Goal: Information Seeking & Learning: Compare options

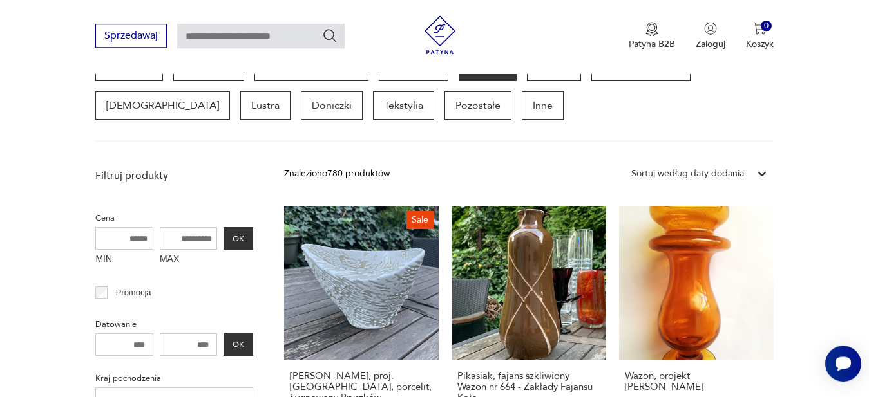
scroll to position [474, 0]
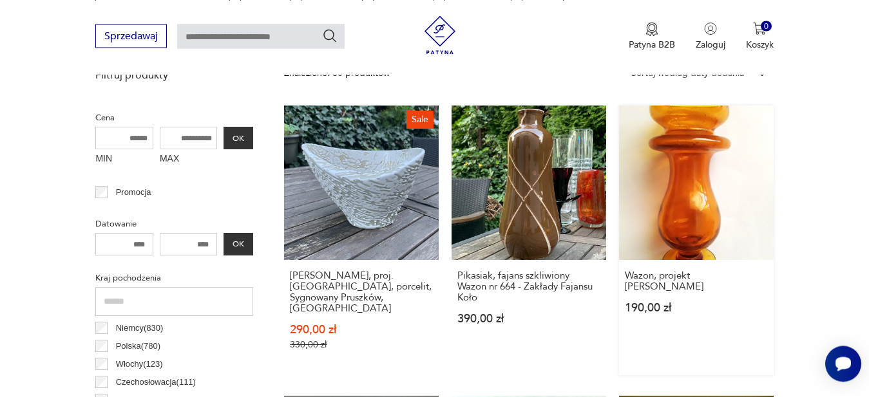
click at [693, 197] on link "Wazon, projekt [PERSON_NAME] 190,00 zł" at bounding box center [696, 241] width 155 height 270
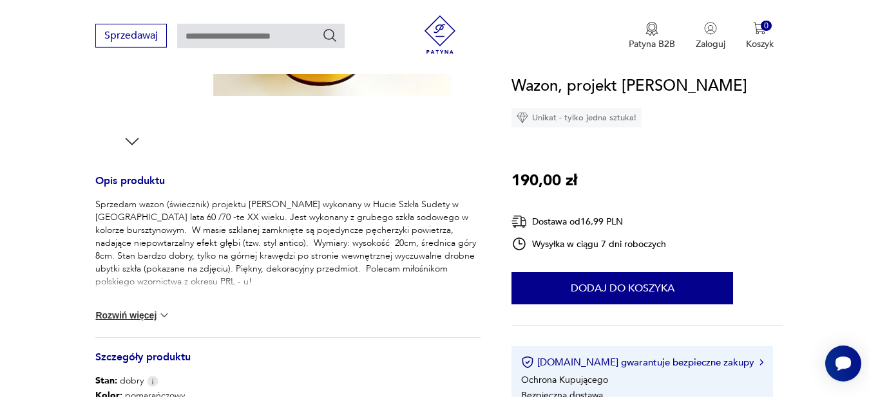
scroll to position [460, 0]
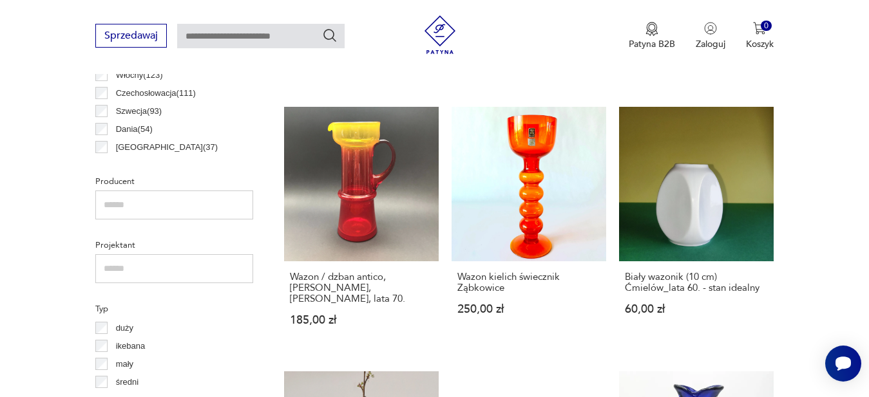
scroll to position [764, 0]
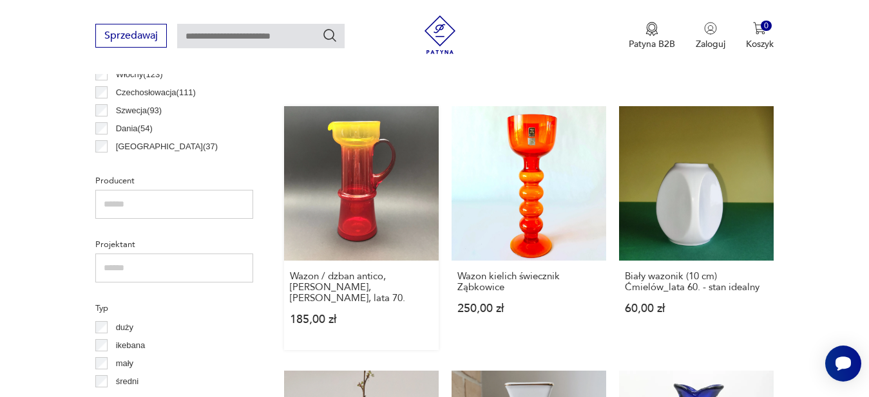
click at [351, 183] on link "Wazon / dzban antico, [PERSON_NAME], [PERSON_NAME], lata 70. 185,00 zł" at bounding box center [361, 228] width 155 height 244
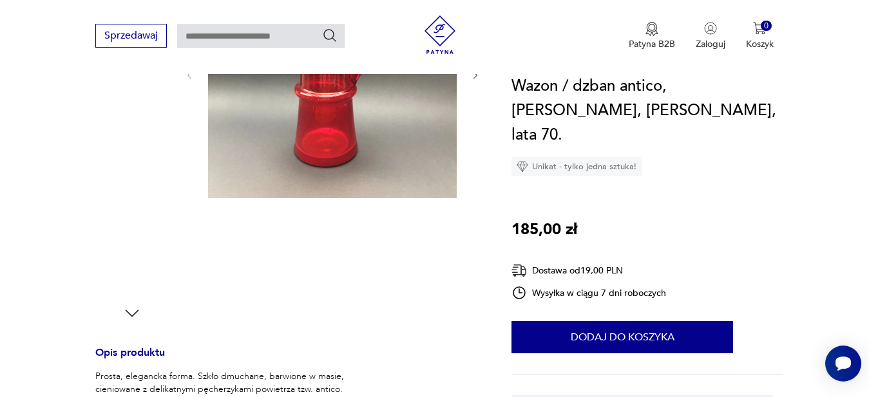
scroll to position [328, 0]
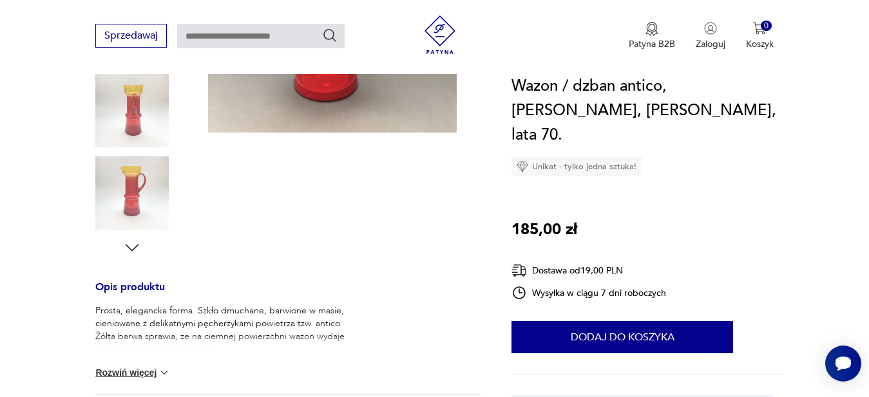
click at [164, 373] on img at bounding box center [164, 372] width 13 height 13
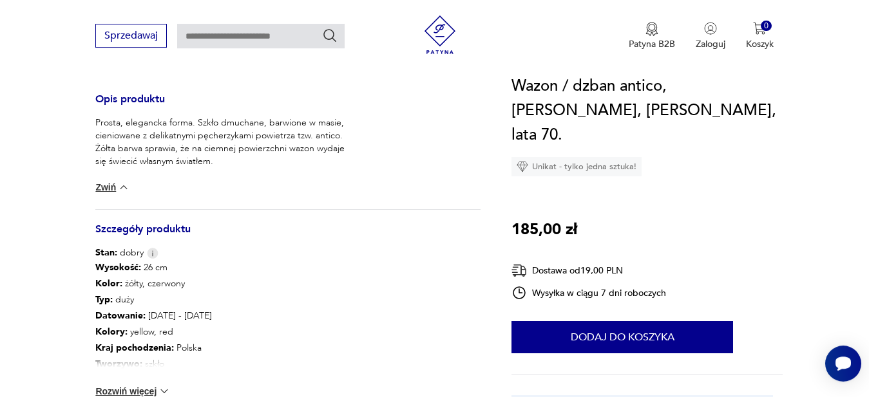
scroll to position [591, 0]
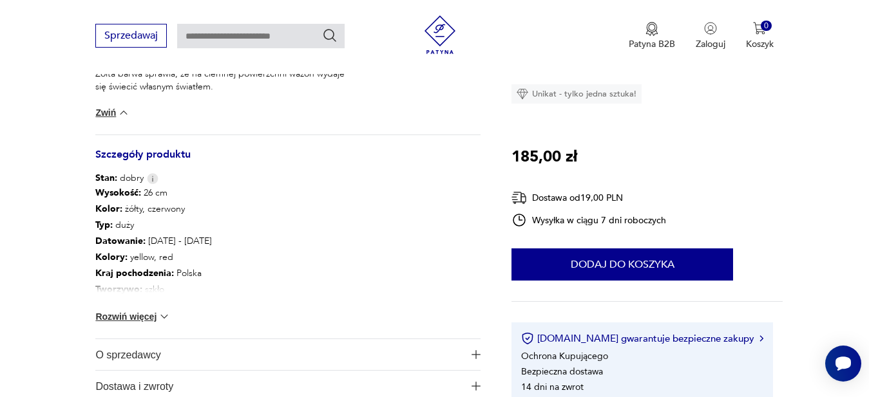
click at [140, 317] on button "Rozwiń więcej" at bounding box center [132, 316] width 75 height 13
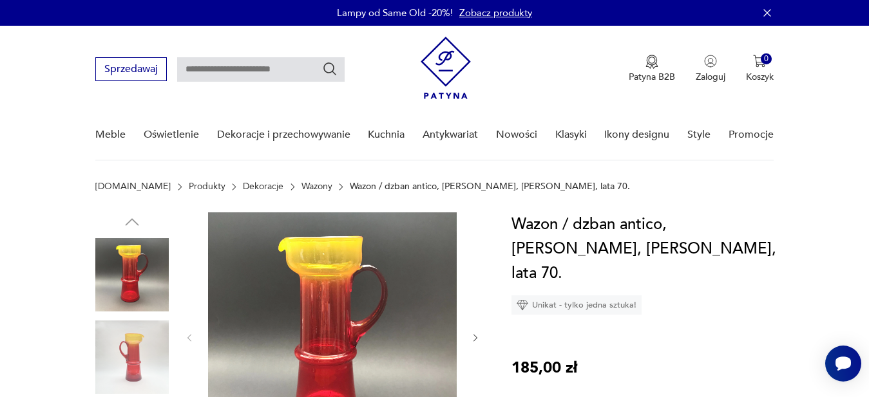
scroll to position [131, 0]
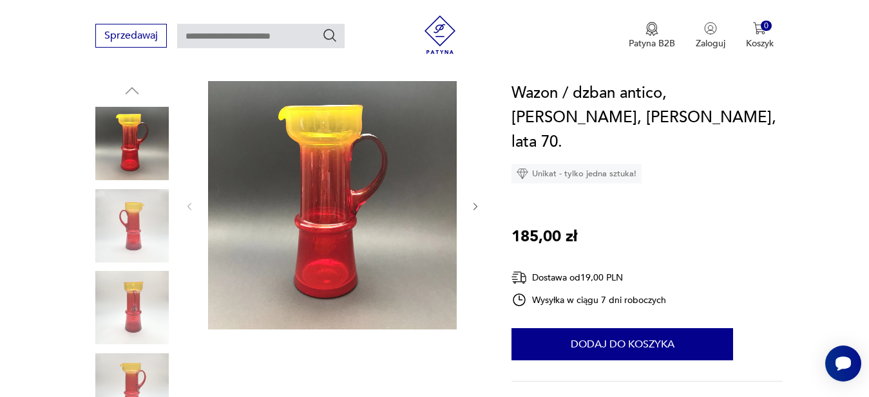
click at [479, 209] on icon "button" at bounding box center [475, 207] width 11 height 11
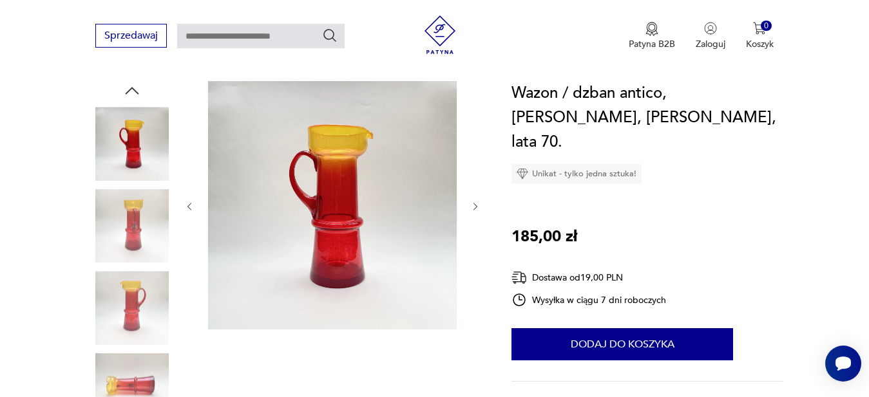
click at [476, 208] on icon "button" at bounding box center [475, 207] width 4 height 8
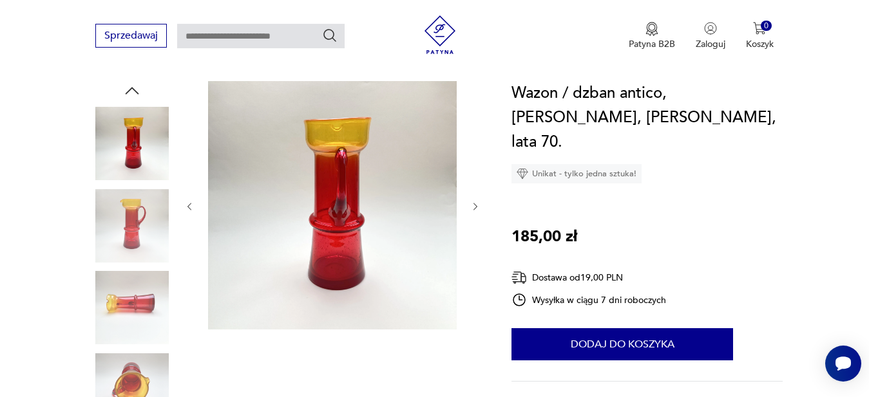
click at [476, 208] on icon "button" at bounding box center [475, 207] width 4 height 8
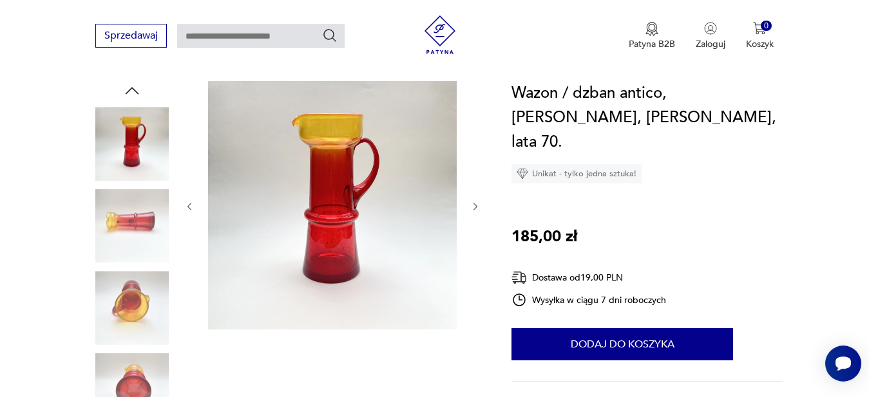
click at [476, 208] on icon "button" at bounding box center [475, 207] width 4 height 8
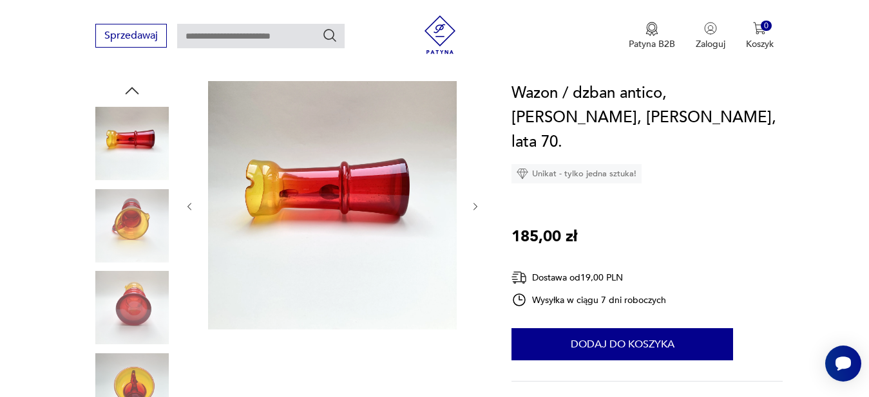
click at [476, 208] on icon "button" at bounding box center [475, 207] width 4 height 8
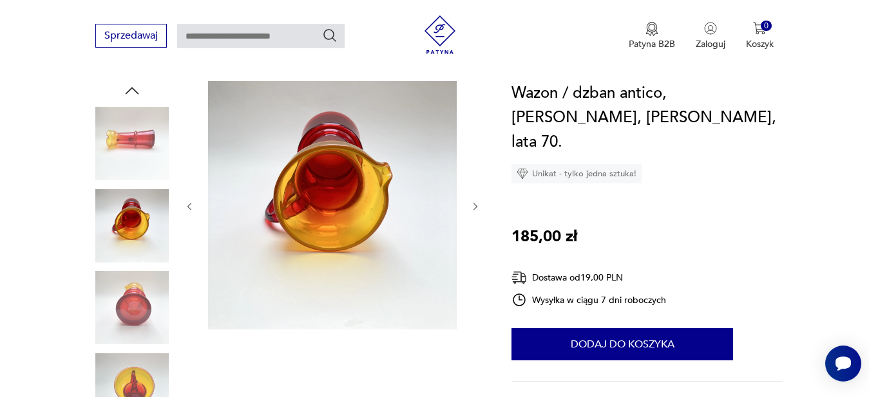
click at [476, 208] on icon "button" at bounding box center [475, 207] width 4 height 8
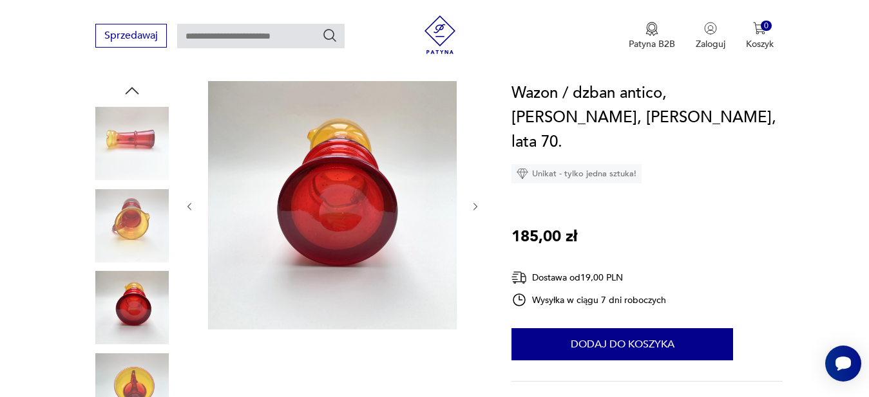
click at [476, 208] on icon "button" at bounding box center [475, 207] width 4 height 8
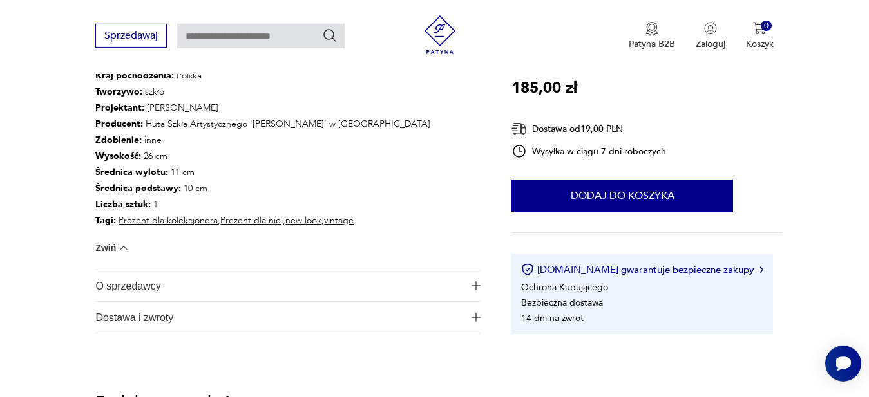
scroll to position [788, 0]
click at [144, 287] on span "O sprzedawcy" at bounding box center [279, 286] width 368 height 31
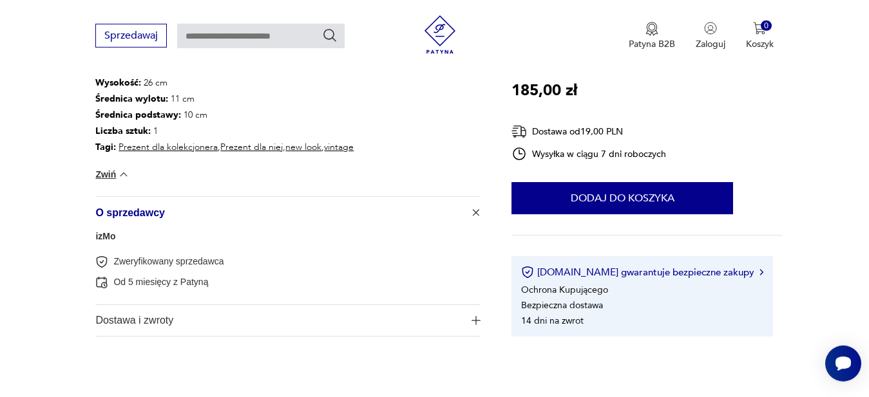
scroll to position [985, 0]
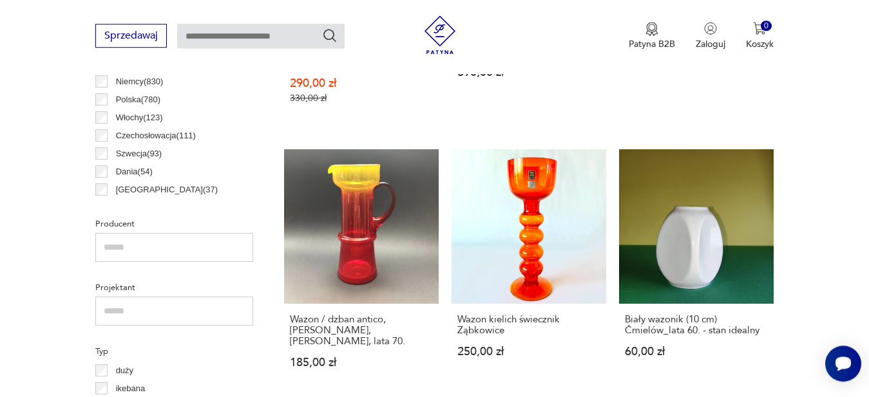
scroll to position [740, 0]
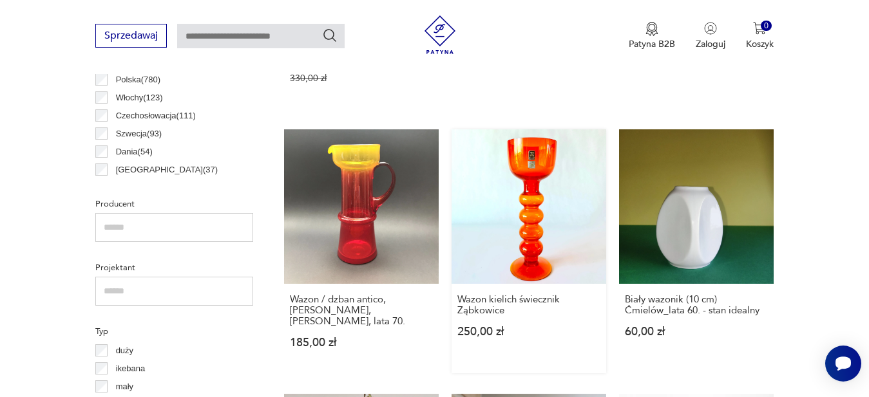
click at [536, 149] on link "Wazon kielich świecznik Ząbkowice 250,00 zł" at bounding box center [528, 251] width 155 height 244
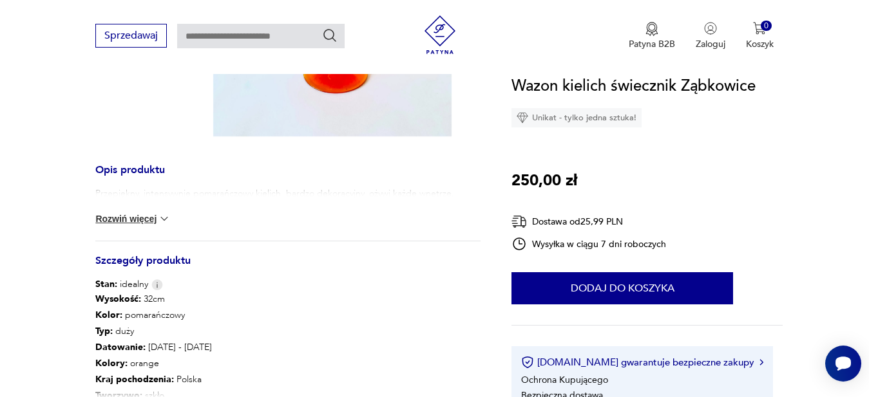
scroll to position [525, 0]
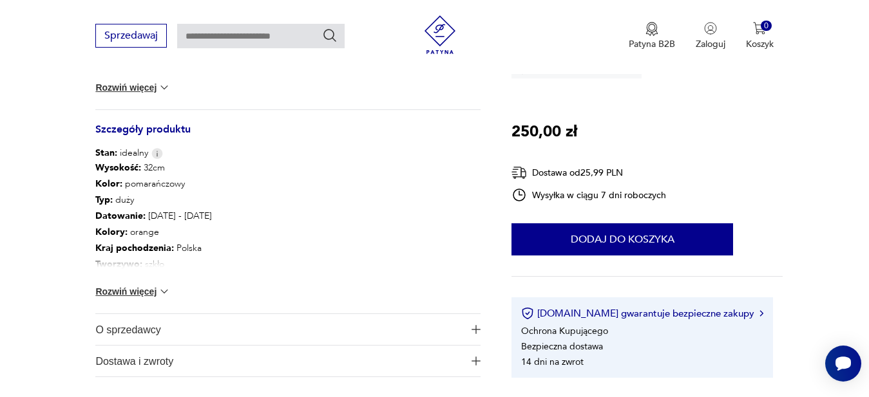
click at [134, 292] on button "Rozwiń więcej" at bounding box center [132, 291] width 75 height 13
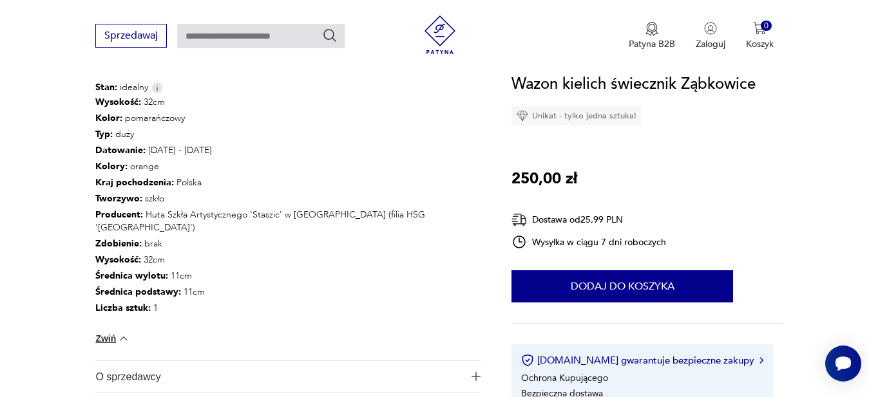
scroll to position [722, 0]
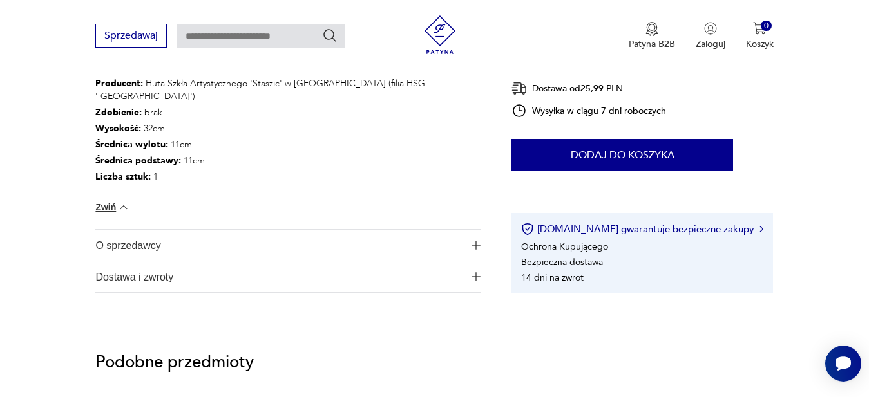
click at [127, 246] on span "O sprzedawcy" at bounding box center [279, 245] width 368 height 31
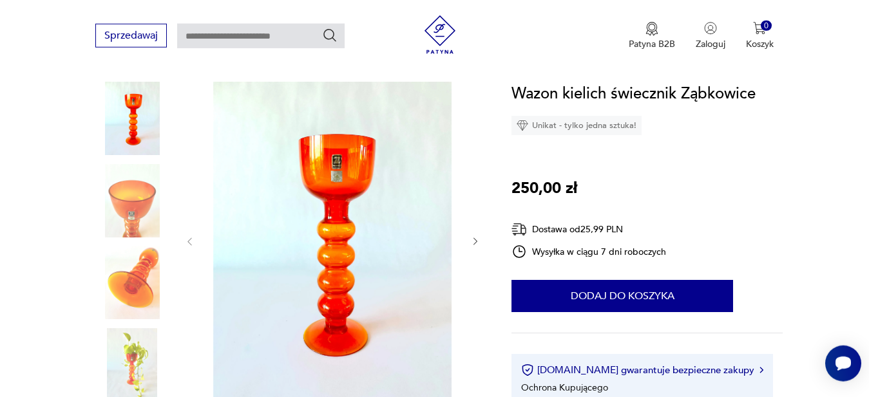
scroll to position [131, 0]
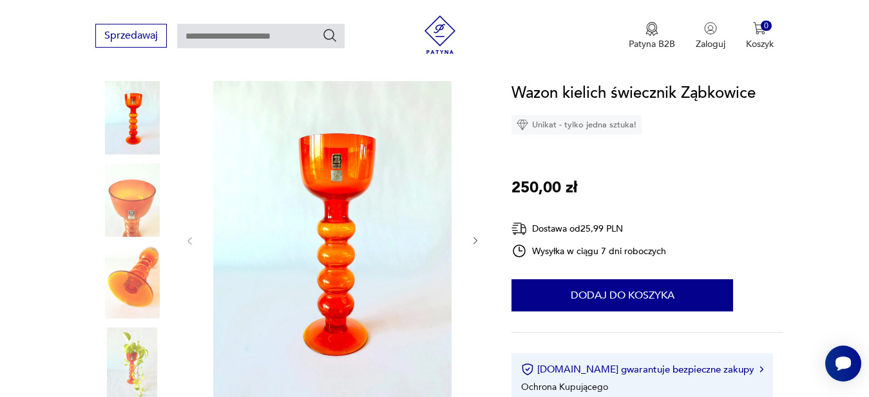
click at [471, 240] on icon "button" at bounding box center [475, 241] width 11 height 11
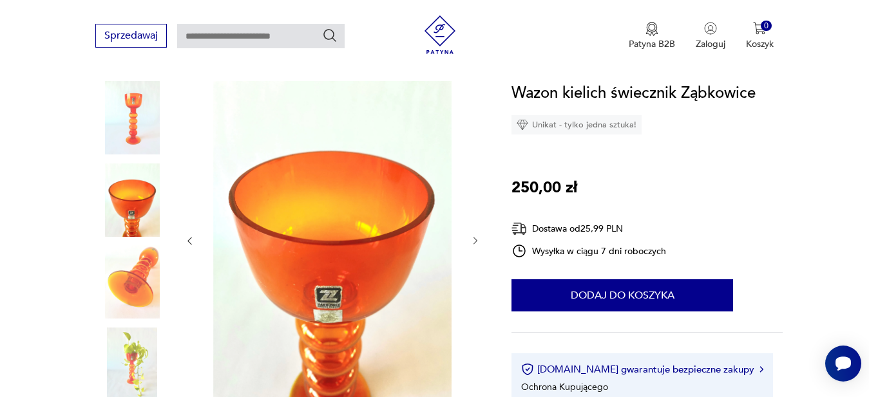
scroll to position [197, 0]
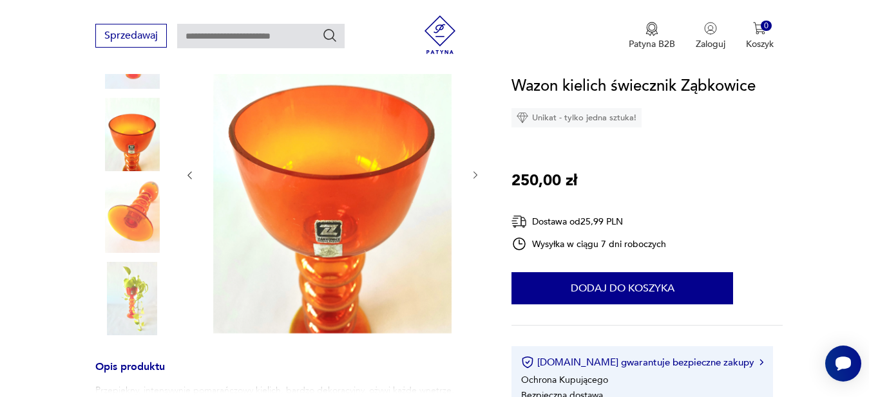
click at [475, 175] on icon "button" at bounding box center [475, 175] width 11 height 11
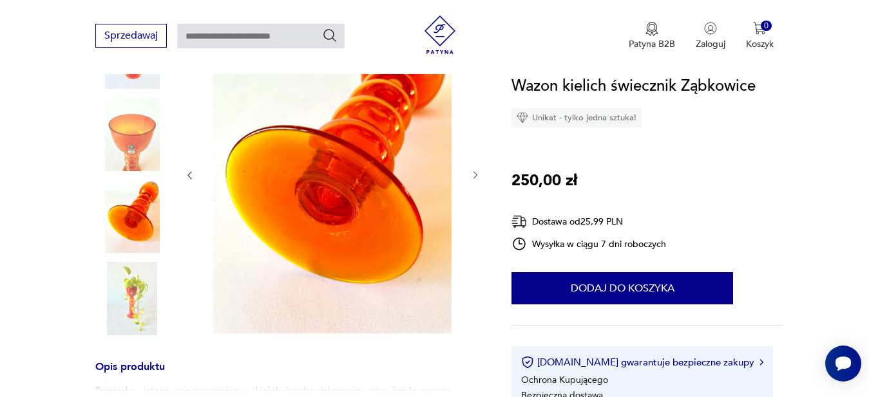
click at [475, 175] on icon "button" at bounding box center [475, 175] width 11 height 11
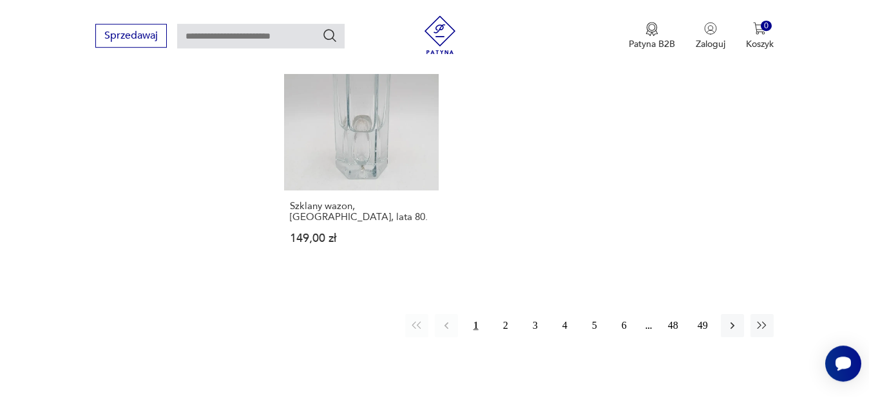
scroll to position [1884, 0]
click at [505, 311] on button "2" at bounding box center [505, 322] width 23 height 23
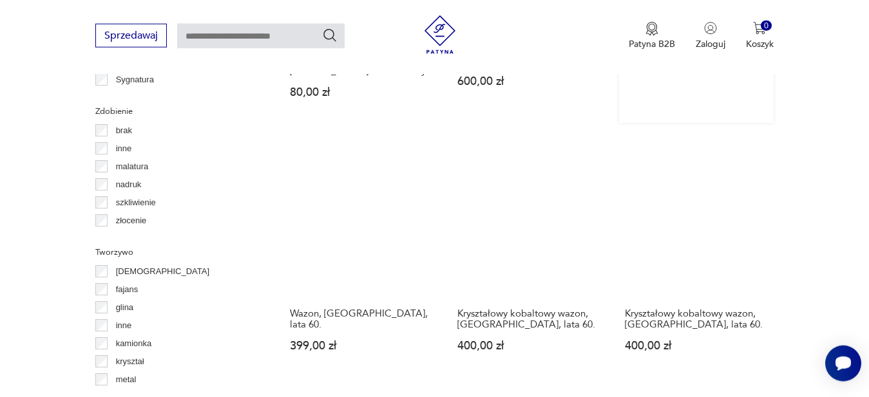
scroll to position [1524, 0]
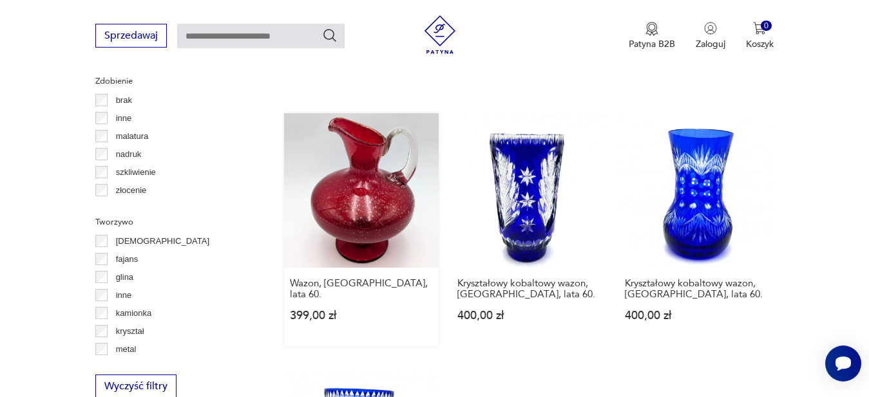
click at [366, 200] on link "Wazon, [GEOGRAPHIC_DATA], lata 60. 399,00 zł" at bounding box center [361, 229] width 155 height 233
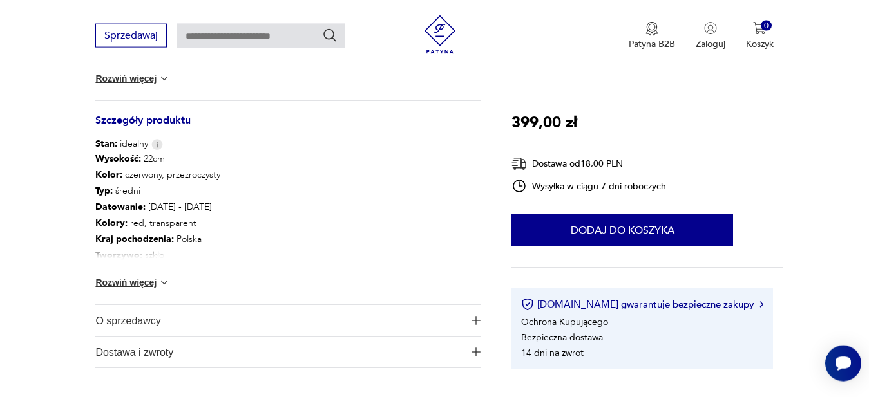
scroll to position [722, 0]
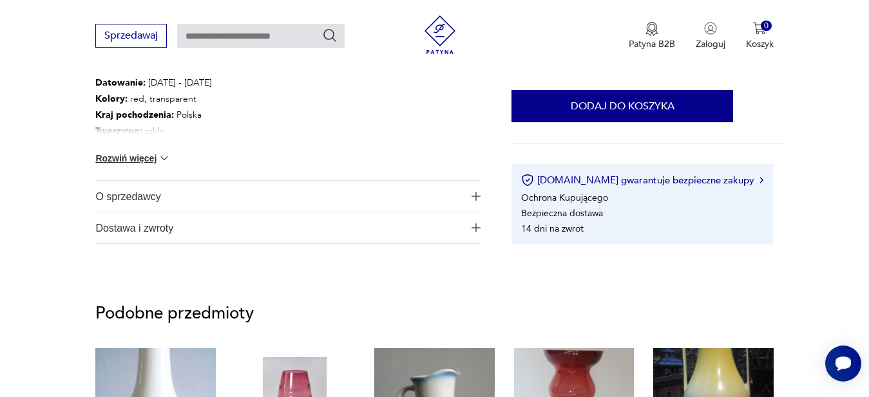
click at [137, 159] on button "Rozwiń więcej" at bounding box center [132, 158] width 75 height 13
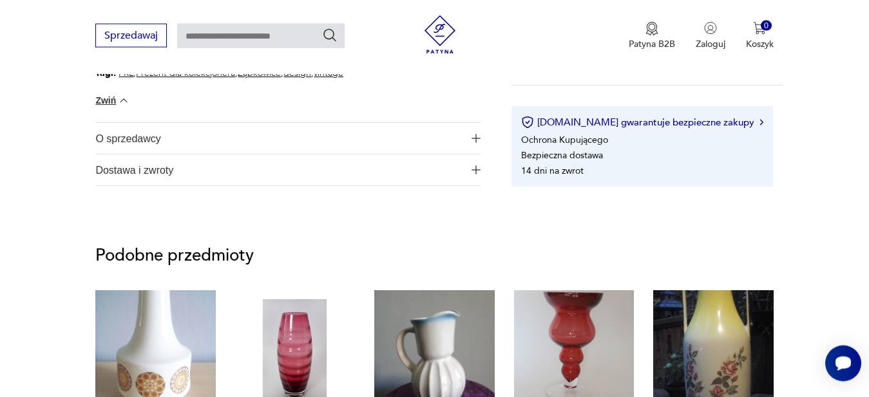
scroll to position [920, 0]
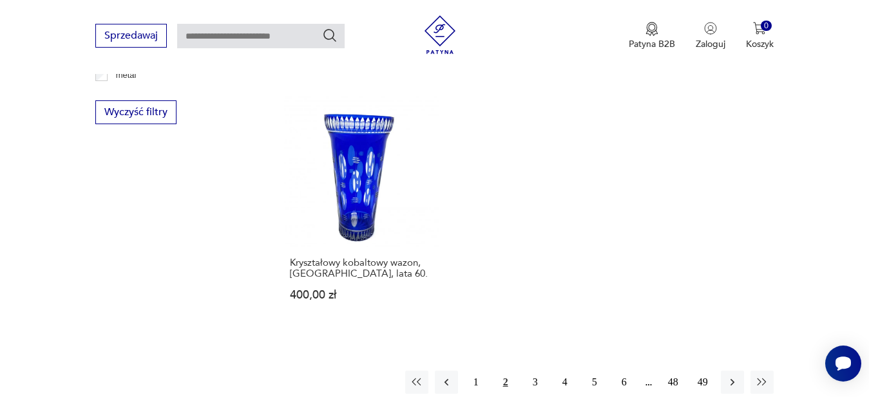
scroll to position [1995, 0]
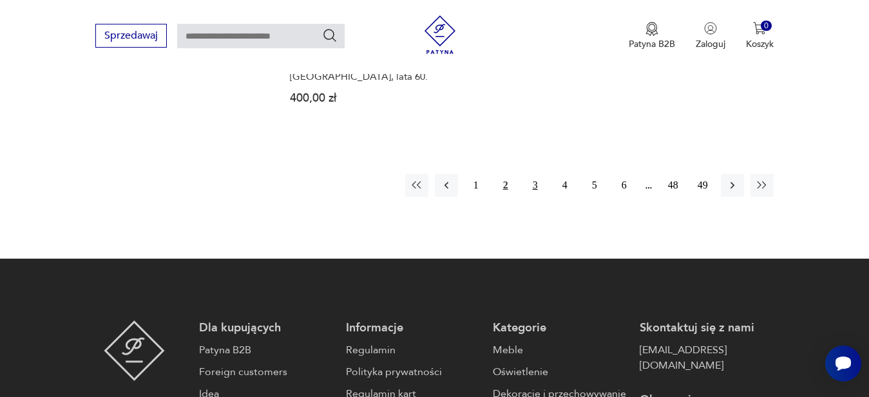
click at [535, 174] on button "3" at bounding box center [534, 185] width 23 height 23
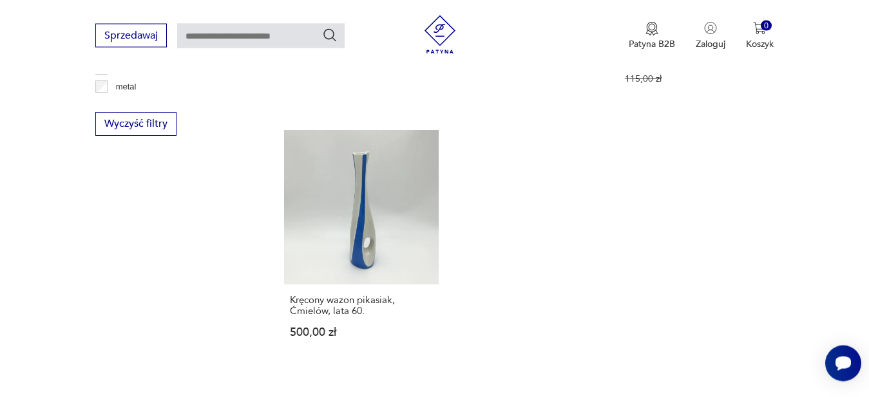
scroll to position [2050, 0]
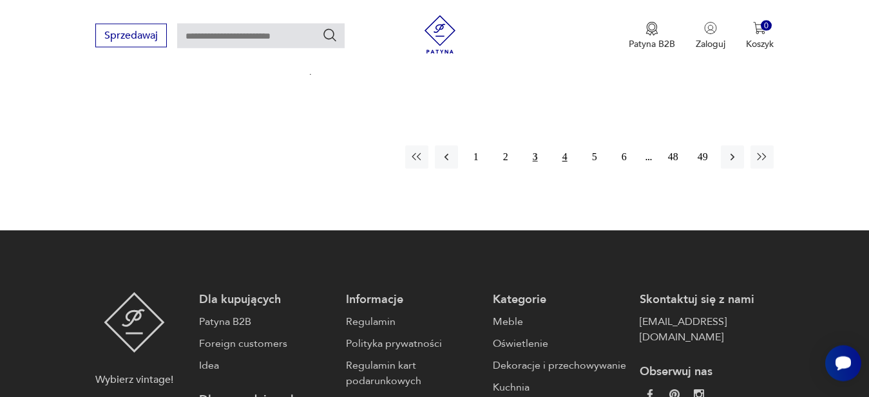
click at [566, 146] on button "4" at bounding box center [564, 157] width 23 height 23
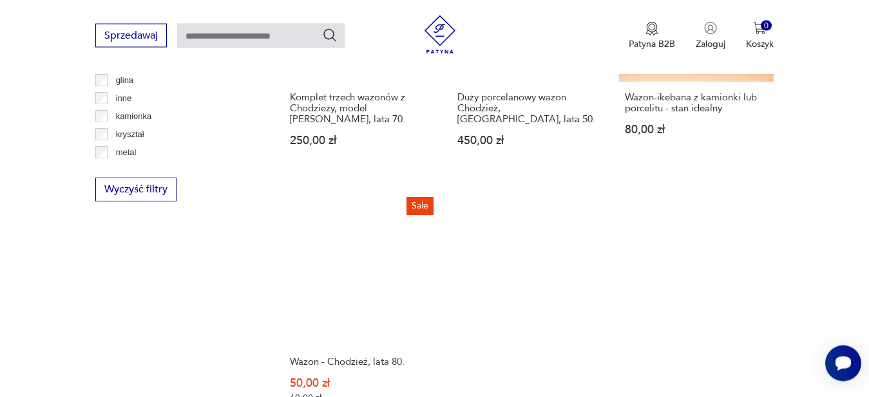
scroll to position [1918, 0]
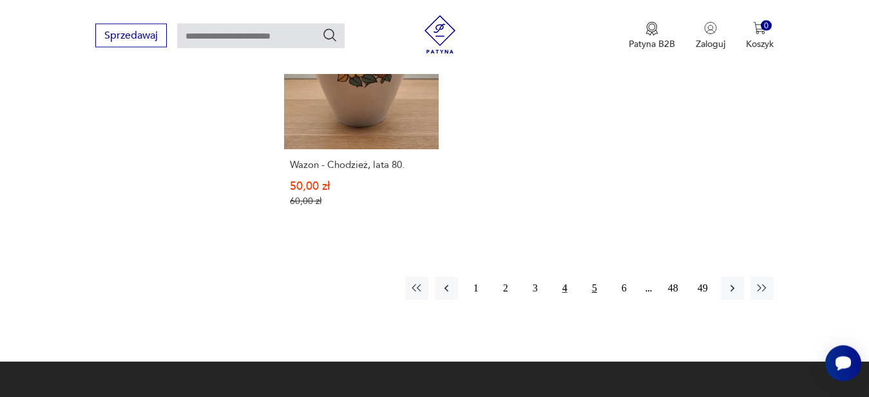
click at [592, 277] on button "5" at bounding box center [594, 288] width 23 height 23
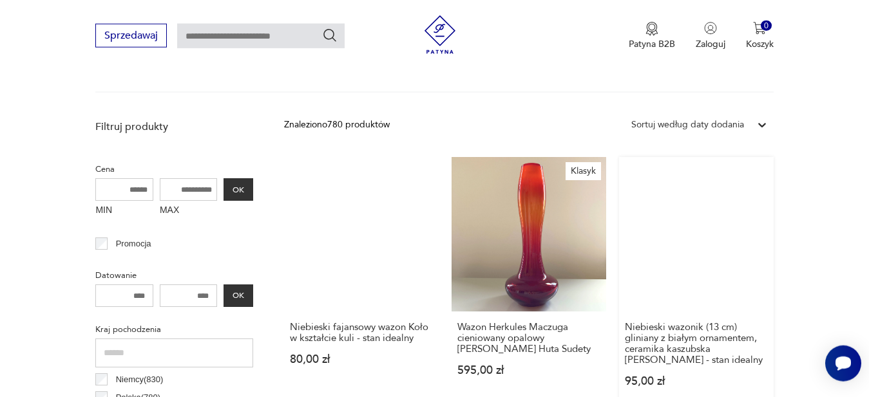
scroll to position [408, 0]
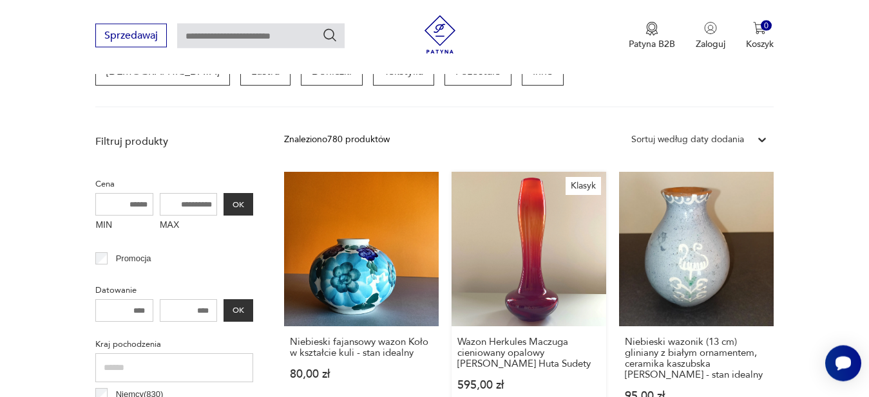
click at [534, 299] on link "Klasyk Wazon Herkules Maczuga cieniowany opalowy [PERSON_NAME] Huta Sudety 595,…" at bounding box center [528, 299] width 155 height 255
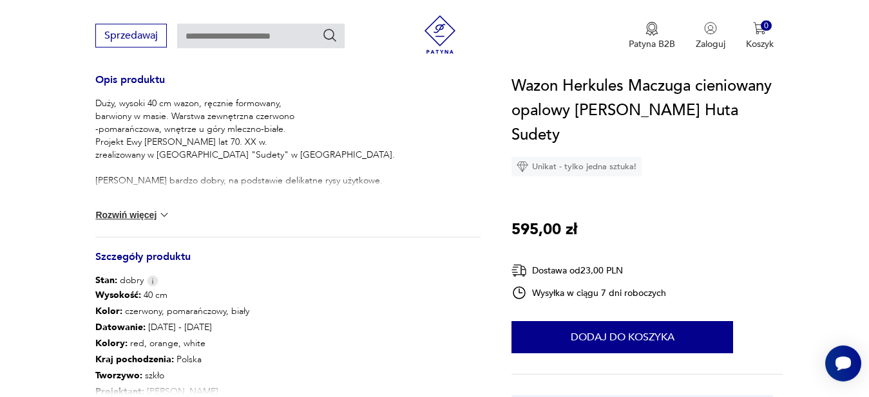
scroll to position [591, 0]
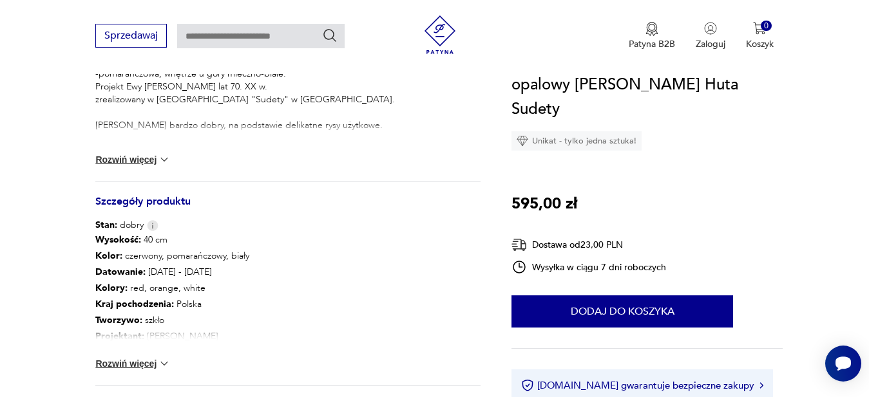
click at [142, 370] on button "Rozwiń więcej" at bounding box center [132, 363] width 75 height 13
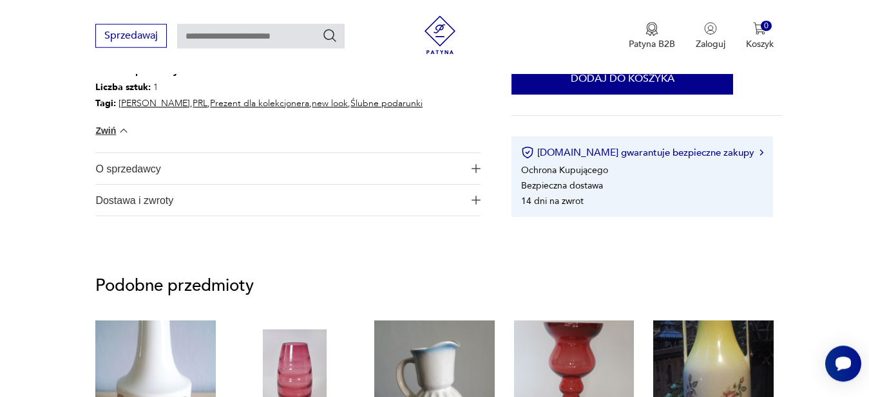
scroll to position [1051, 0]
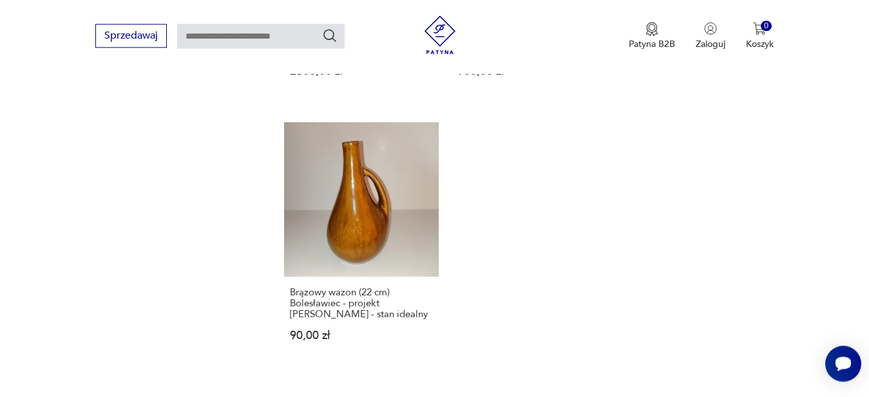
scroll to position [1929, 0]
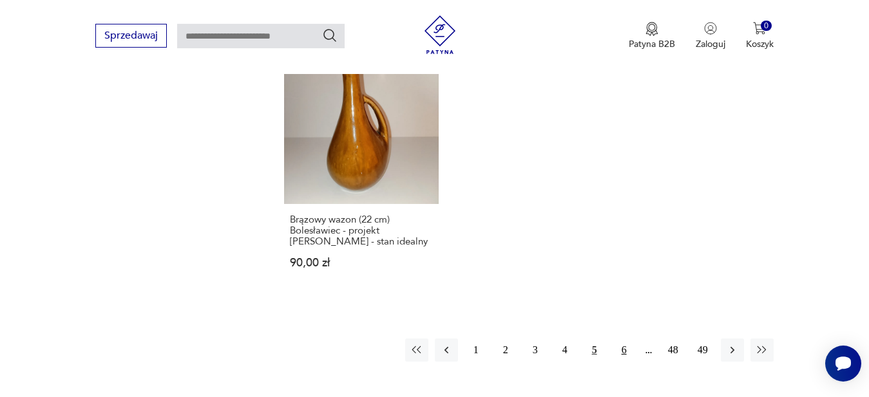
click at [627, 339] on button "6" at bounding box center [623, 350] width 23 height 23
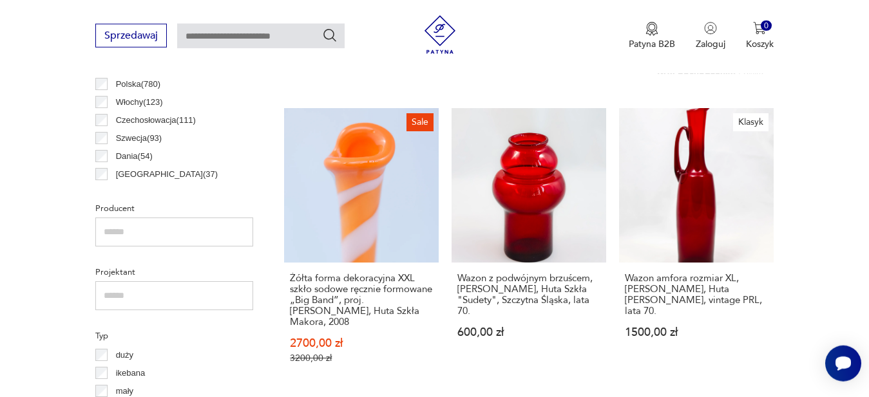
scroll to position [473, 0]
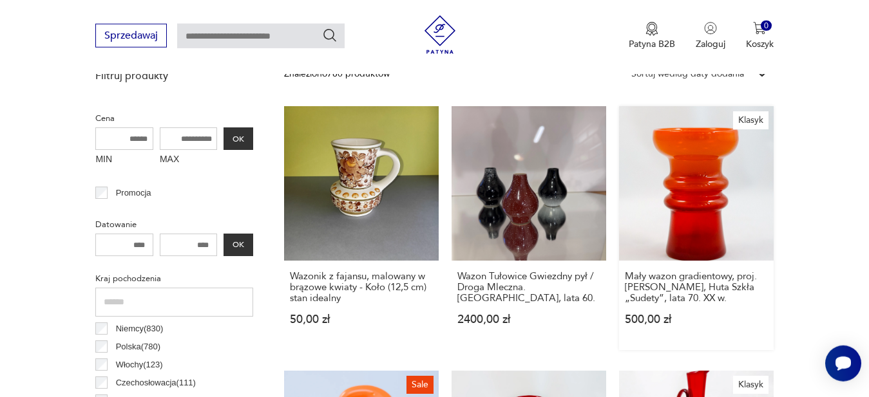
click at [696, 197] on link "Klasyk Mały wazon gradientowy, proj. [PERSON_NAME], Huta Szkła „Sudety”, lata 7…" at bounding box center [696, 228] width 155 height 244
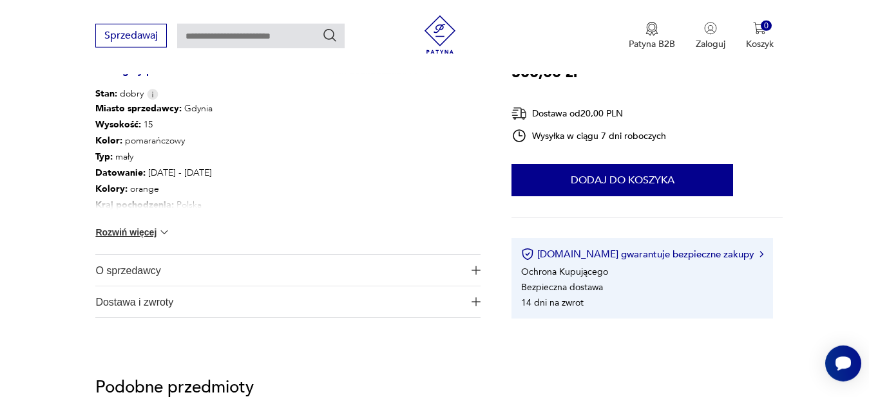
scroll to position [722, 0]
click at [142, 228] on button "Rozwiń więcej" at bounding box center [132, 231] width 75 height 13
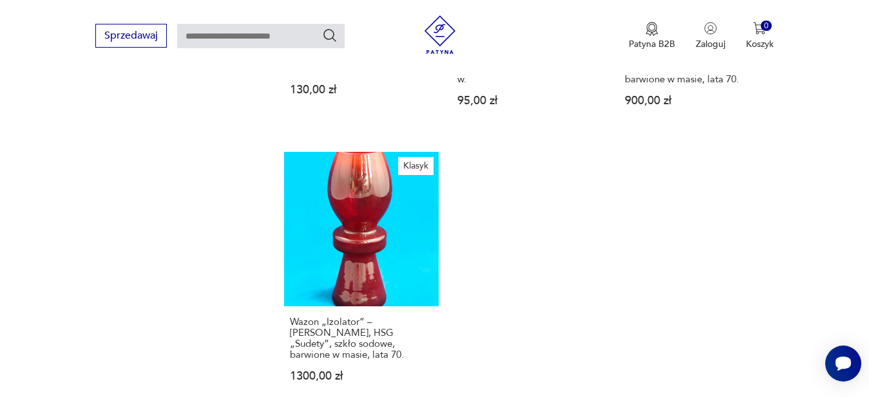
scroll to position [2053, 0]
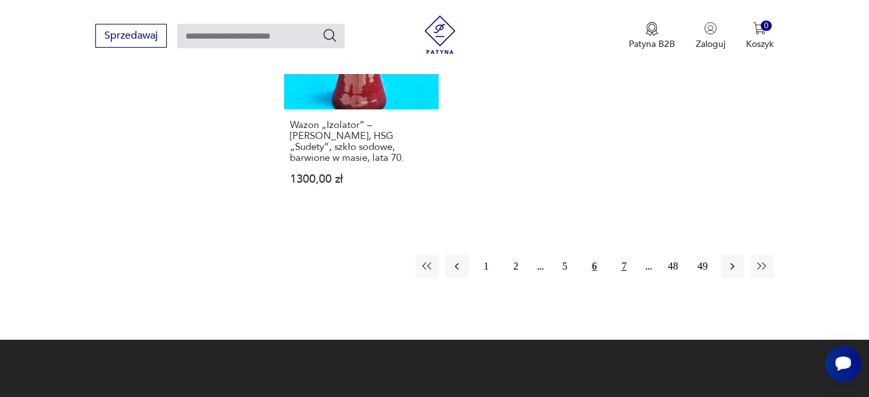
click at [626, 255] on button "7" at bounding box center [623, 266] width 23 height 23
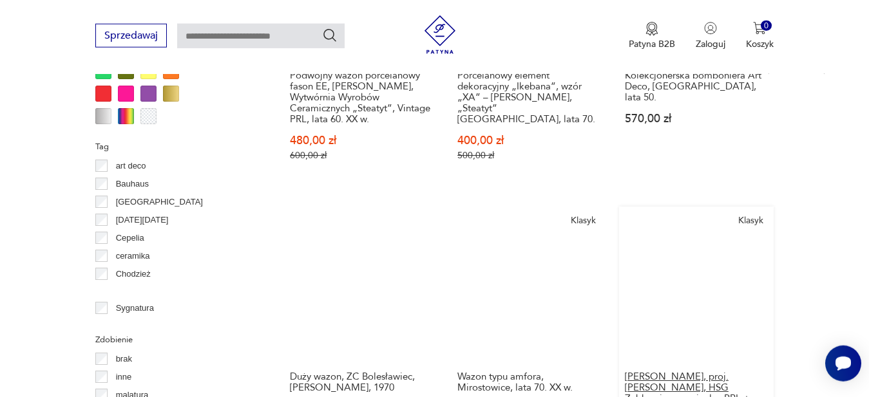
scroll to position [1393, 0]
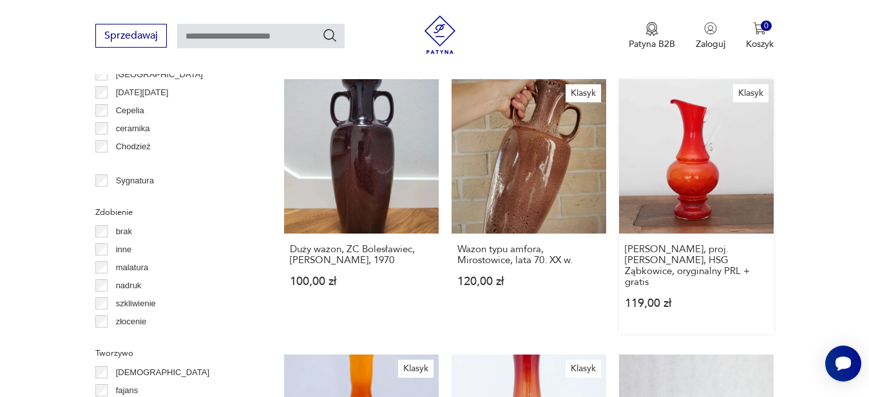
click at [681, 192] on link "Klasyk Dzbanek, proj. [PERSON_NAME], HSG Ząbkowice, oryginalny PRL + gratis 119…" at bounding box center [696, 206] width 155 height 255
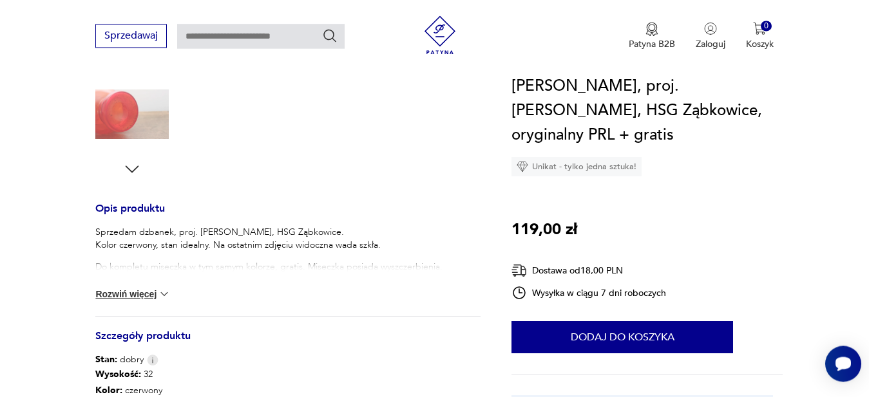
scroll to position [460, 0]
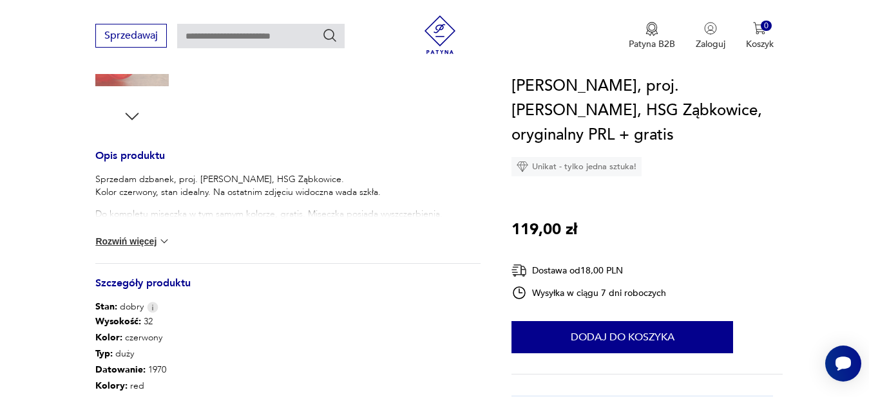
click at [126, 244] on button "Rozwiń więcej" at bounding box center [132, 241] width 75 height 13
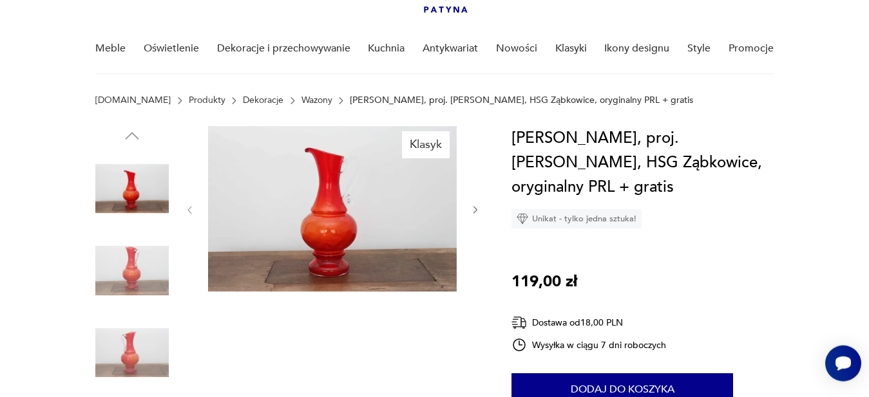
scroll to position [131, 0]
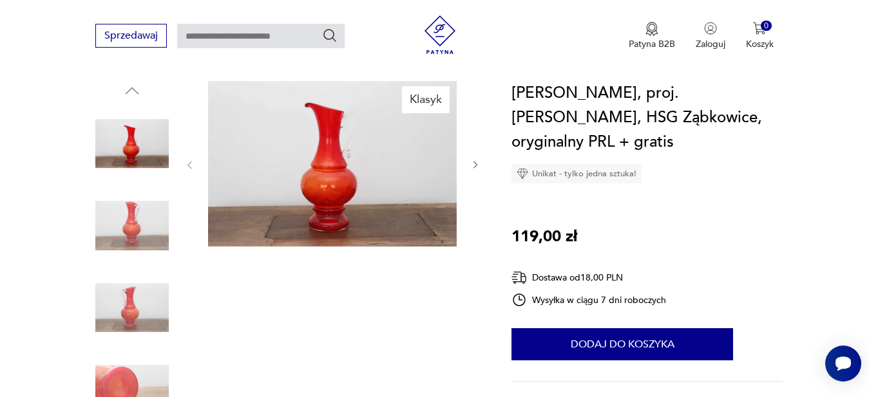
click at [473, 168] on icon "button" at bounding box center [475, 165] width 11 height 11
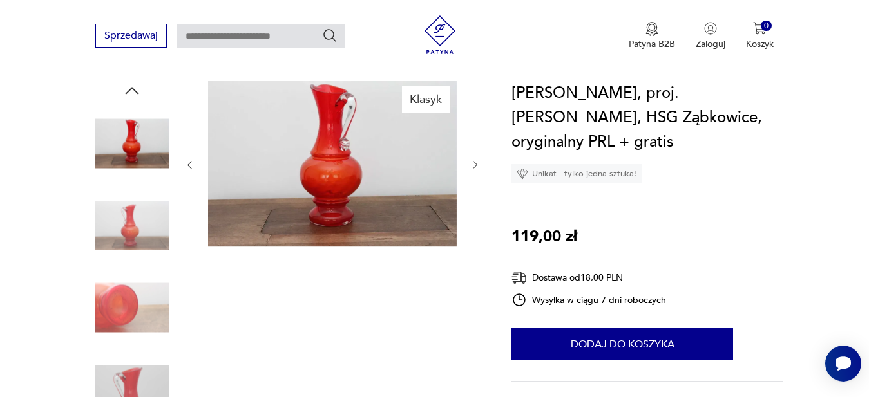
click at [473, 168] on icon "button" at bounding box center [475, 165] width 11 height 11
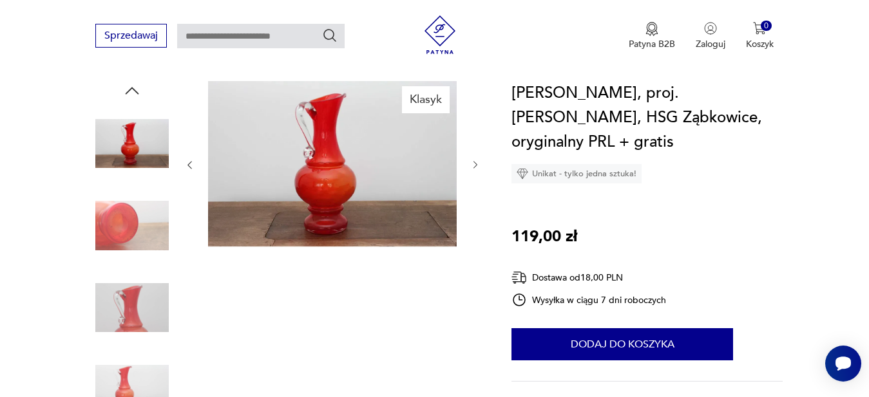
click at [473, 168] on icon "button" at bounding box center [475, 165] width 11 height 11
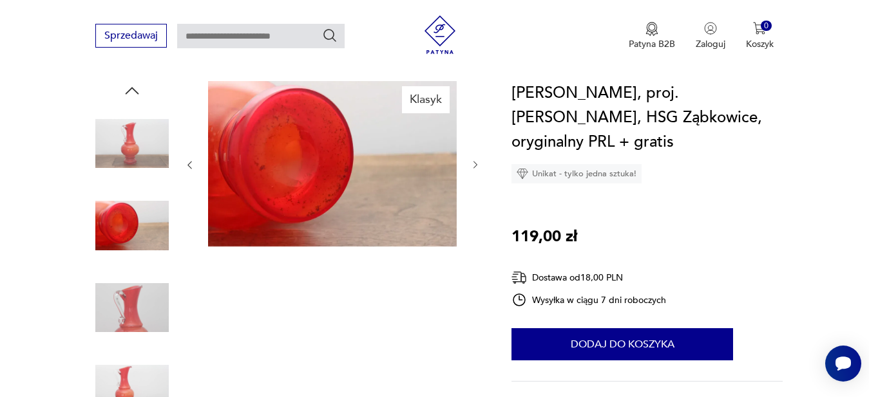
click at [473, 168] on icon "button" at bounding box center [475, 165] width 11 height 11
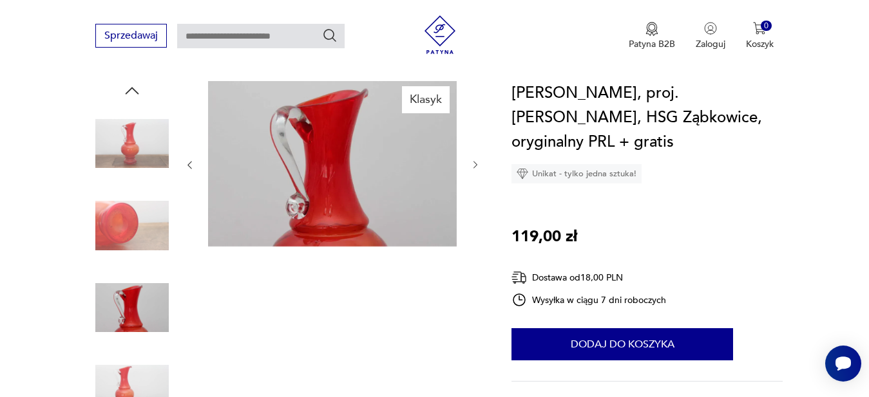
click at [473, 168] on icon "button" at bounding box center [475, 165] width 11 height 11
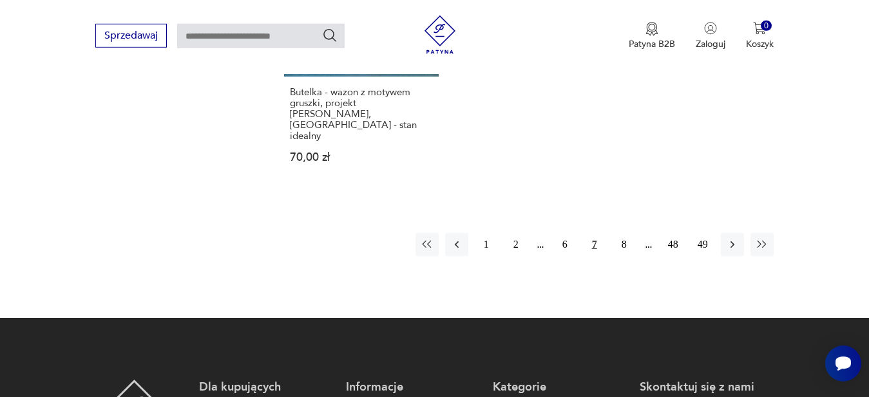
scroll to position [2160, 0]
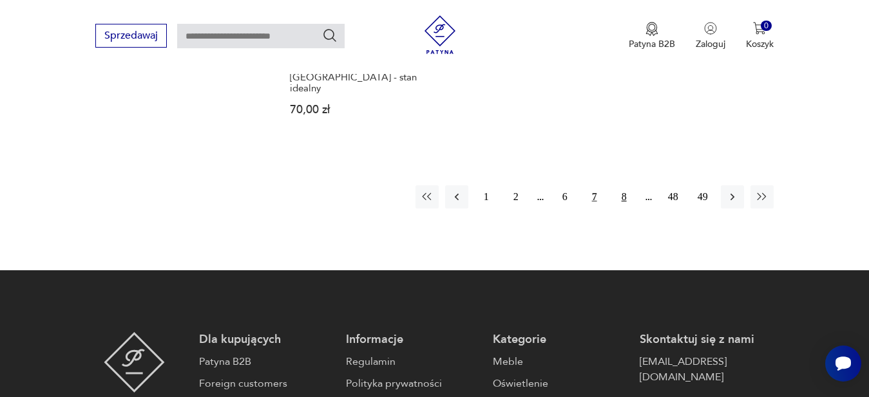
click at [625, 185] on button "8" at bounding box center [623, 196] width 23 height 23
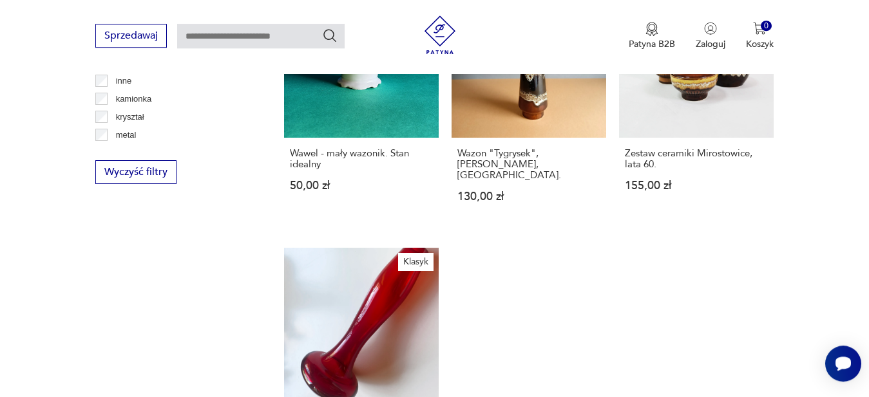
scroll to position [1787, 0]
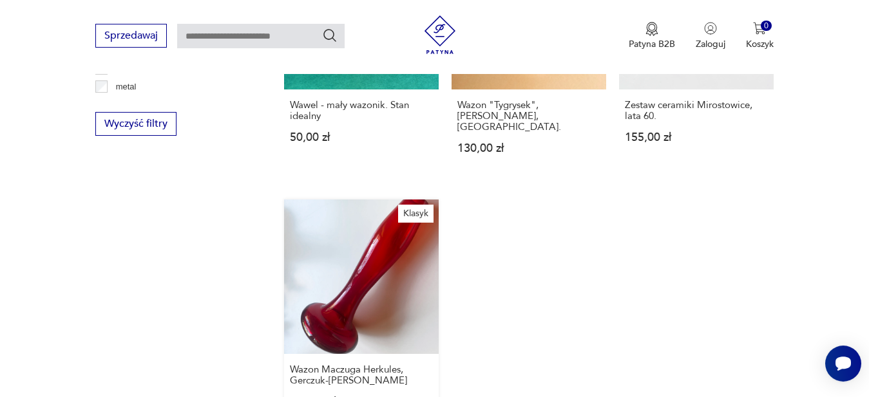
click at [398, 200] on link "Klasyk Wazon Maczuga Herkules, Gerczuk-[PERSON_NAME] 480,00 zł" at bounding box center [361, 316] width 155 height 233
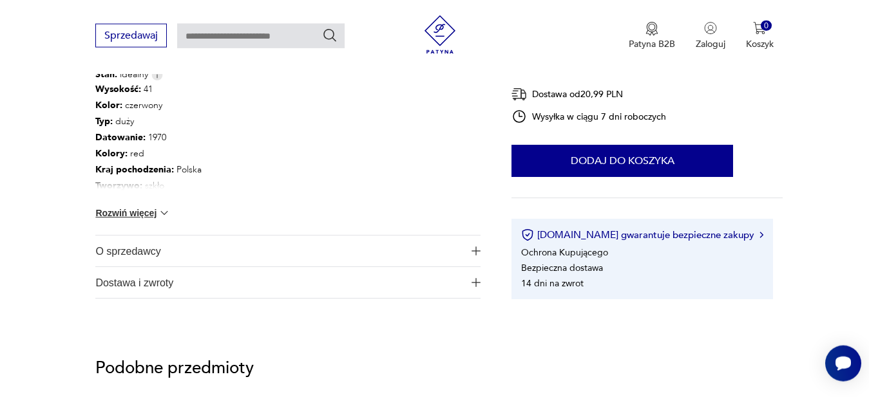
scroll to position [722, 0]
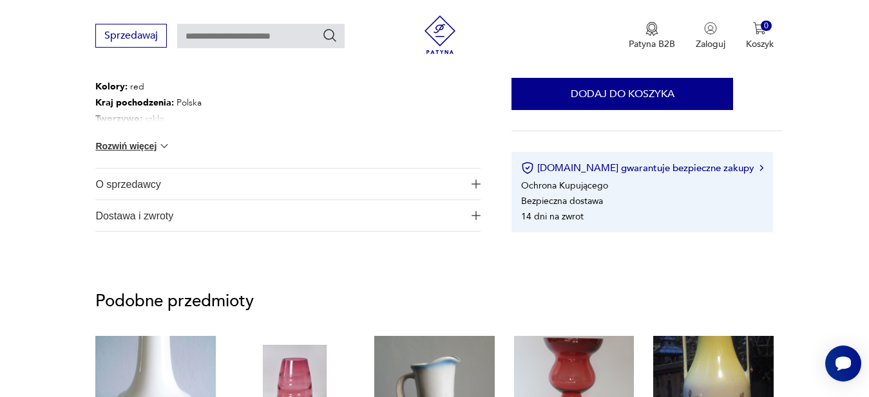
click at [138, 144] on button "Rozwiń więcej" at bounding box center [132, 146] width 75 height 13
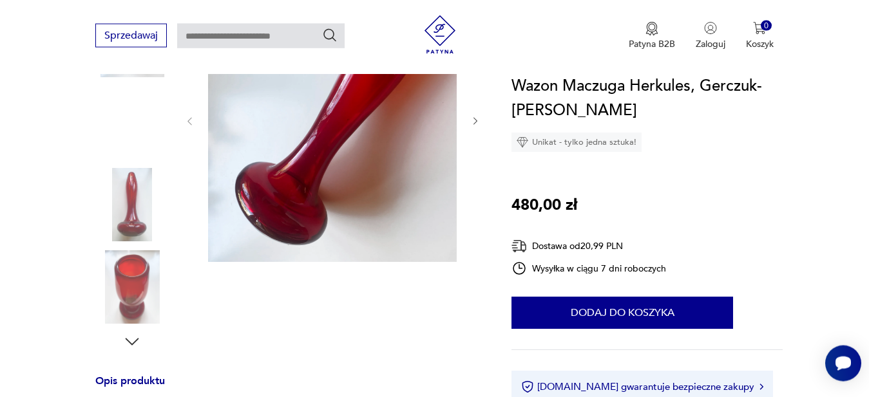
scroll to position [131, 0]
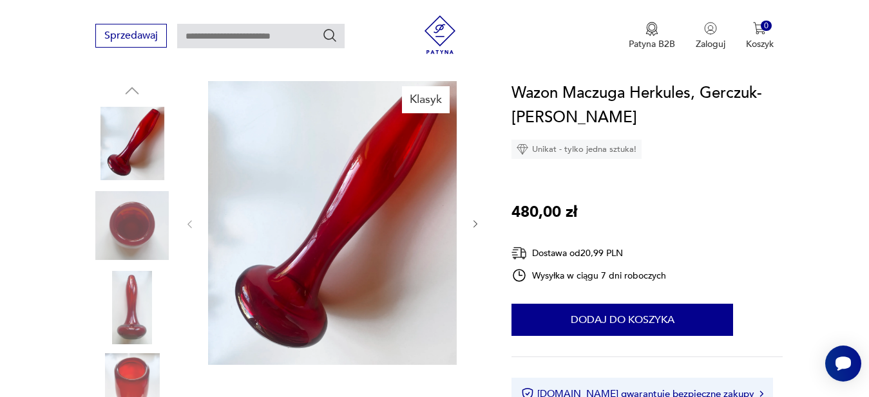
click at [476, 224] on icon "button" at bounding box center [475, 225] width 4 height 8
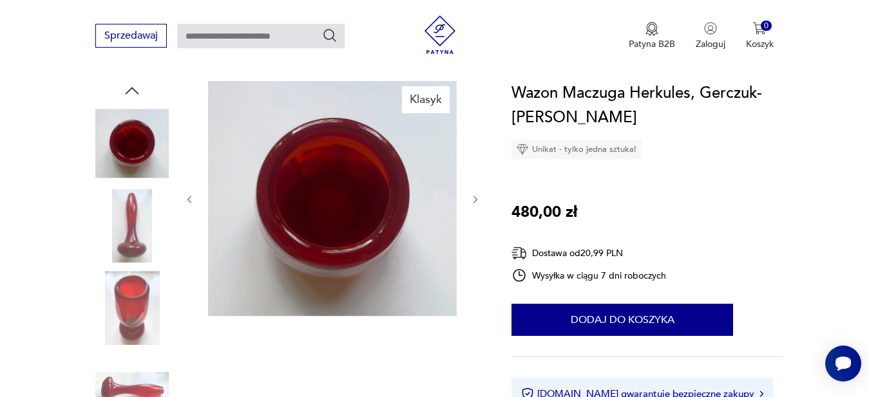
click at [472, 197] on icon "button" at bounding box center [475, 199] width 11 height 11
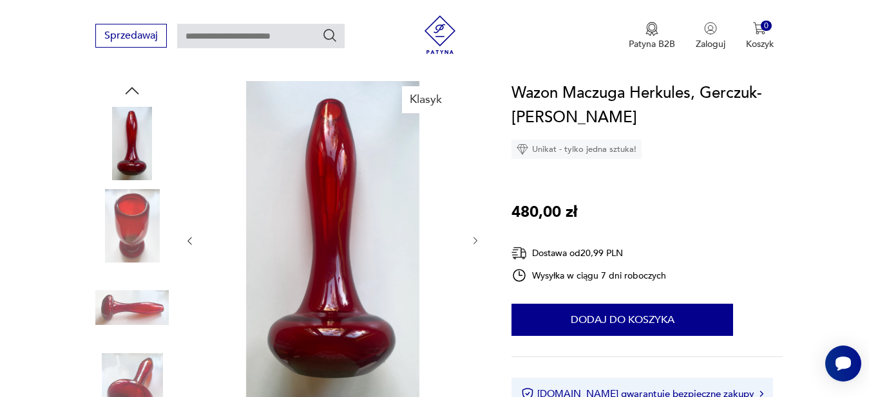
click at [475, 244] on icon "button" at bounding box center [475, 241] width 11 height 11
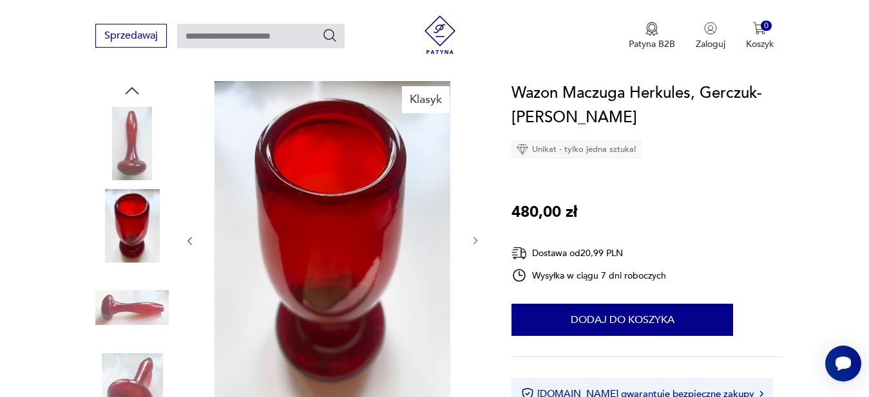
click at [475, 244] on icon "button" at bounding box center [475, 241] width 11 height 11
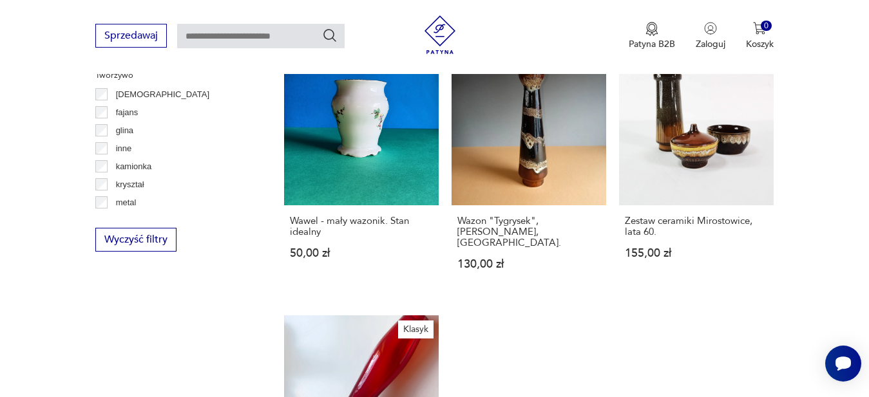
scroll to position [1934, 0]
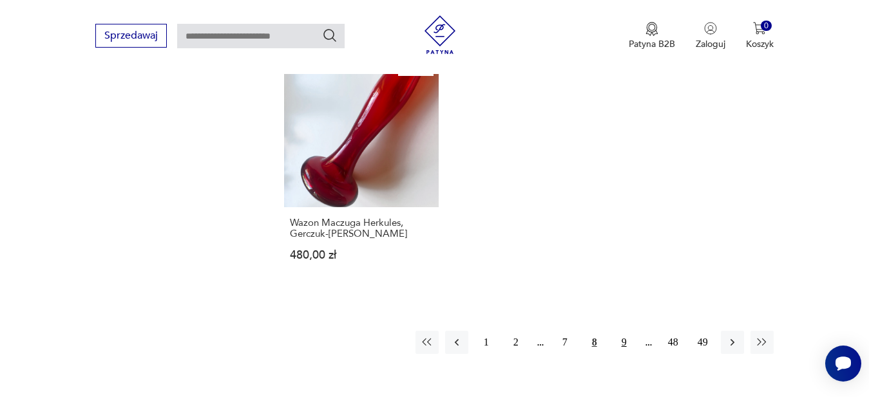
click at [621, 331] on button "9" at bounding box center [623, 342] width 23 height 23
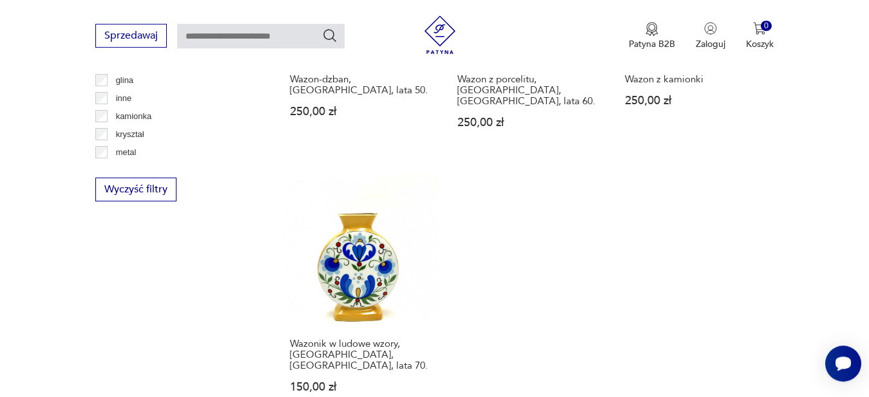
scroll to position [1918, 0]
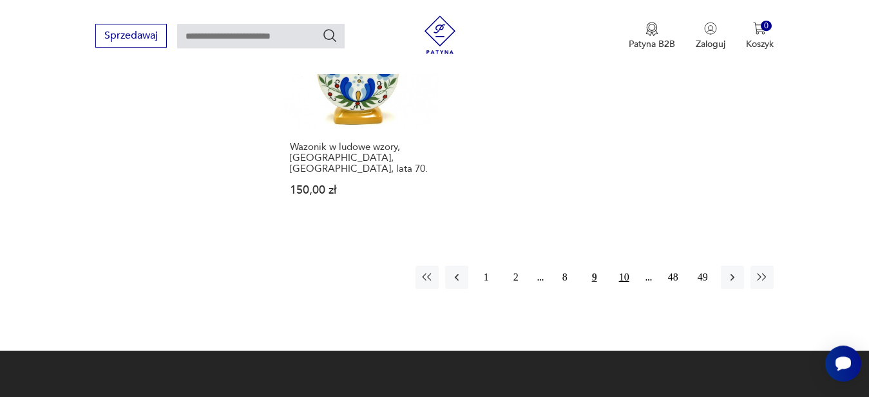
click at [623, 266] on button "10" at bounding box center [623, 277] width 23 height 23
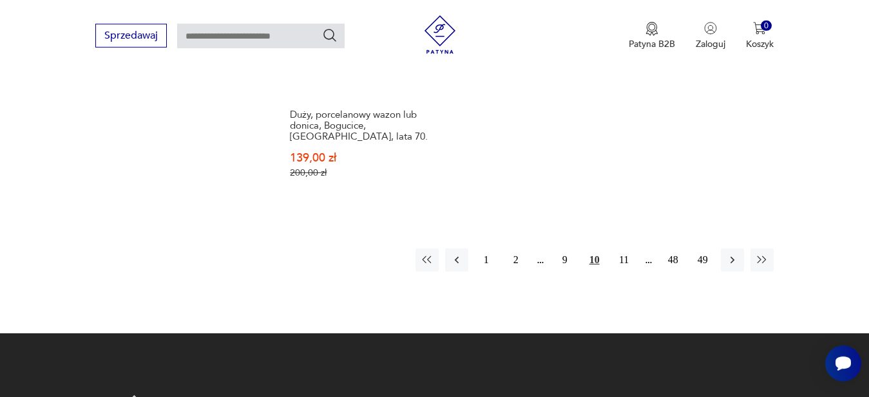
scroll to position [1918, 0]
